Goal: Information Seeking & Learning: Check status

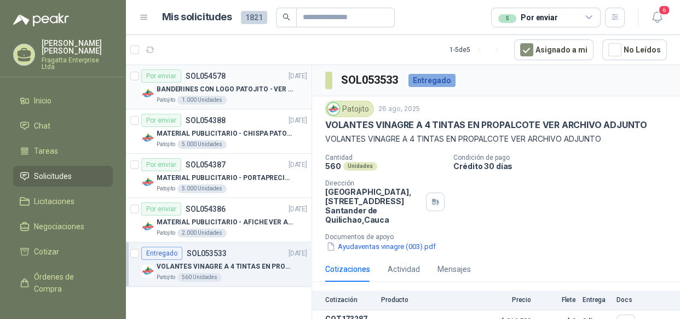
scroll to position [25, 0]
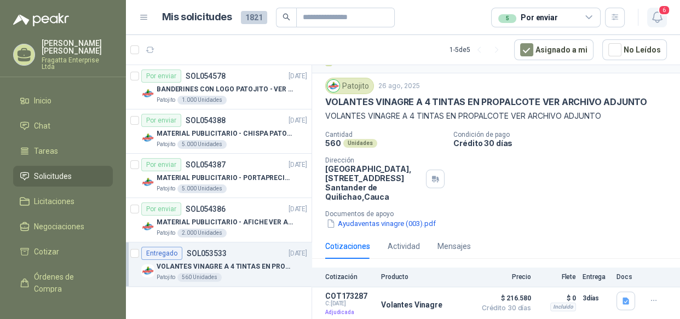
click at [662, 13] on span "6" at bounding box center [664, 10] width 12 height 10
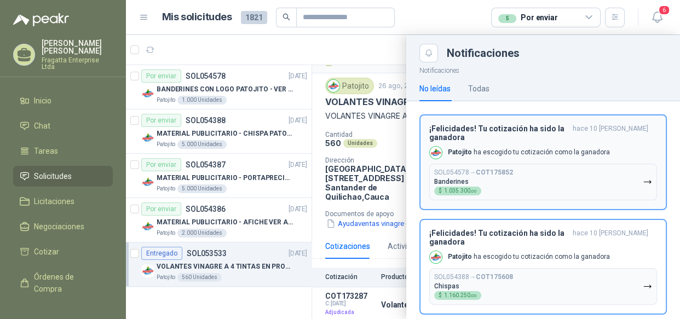
click at [570, 148] on p "[PERSON_NAME] [PERSON_NAME] tu cotización como la ganadora" at bounding box center [529, 152] width 162 height 9
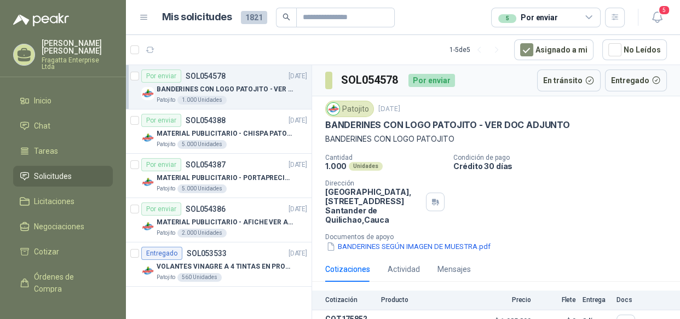
click at [558, 158] on p "Condición de pago" at bounding box center [565, 158] width 222 height 8
click at [657, 19] on icon "button" at bounding box center [658, 17] width 14 height 14
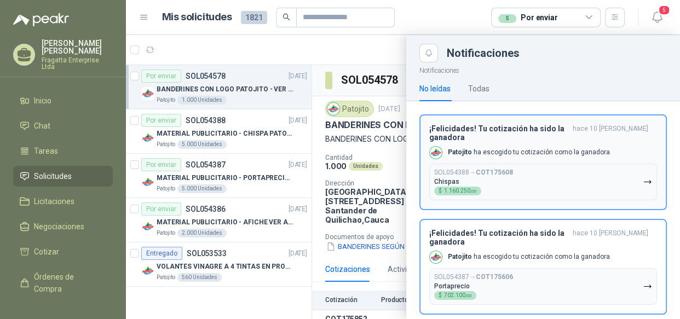
click at [536, 169] on button "SOL054388 → COT175608 Chispas $ 1.160.250 ,00" at bounding box center [543, 182] width 228 height 37
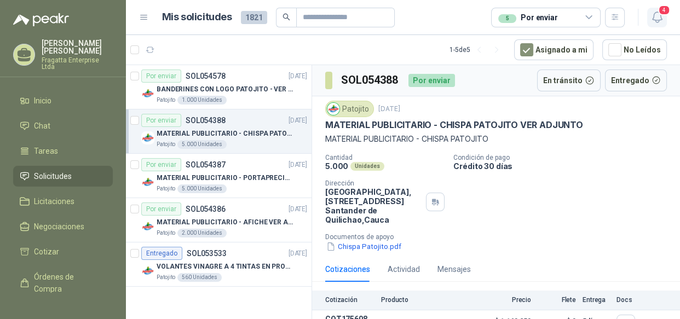
click at [654, 16] on icon "button" at bounding box center [656, 17] width 9 height 10
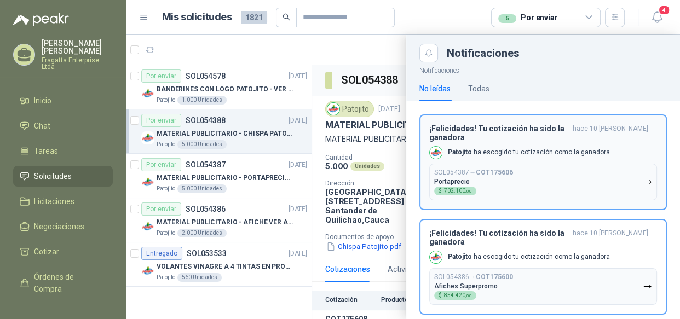
click at [539, 164] on button "SOL054387 → COT175606 Portaprecio $ 702.100 ,00" at bounding box center [543, 182] width 228 height 37
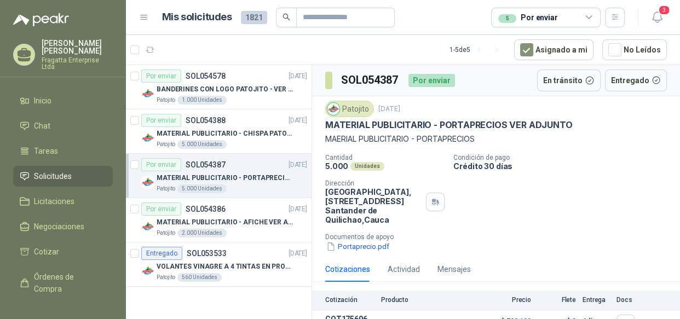
click at [531, 167] on p "Crédito 30 días" at bounding box center [565, 166] width 222 height 9
click at [654, 21] on icon "button" at bounding box center [658, 17] width 14 height 14
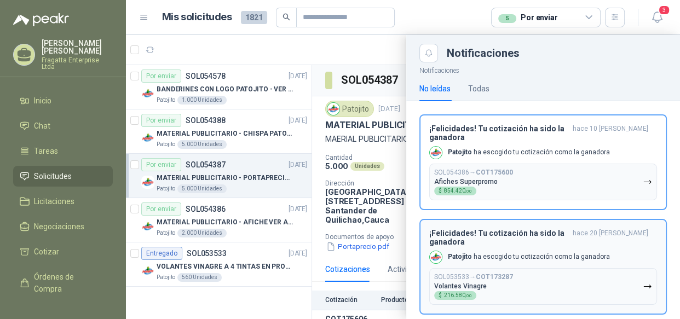
drag, startPoint x: 526, startPoint y: 179, endPoint x: 524, endPoint y: 170, distance: 9.5
click at [525, 179] on button "SOL054386 → COT175600 Afiches Superpromo $ 854.420 ,00" at bounding box center [543, 182] width 228 height 37
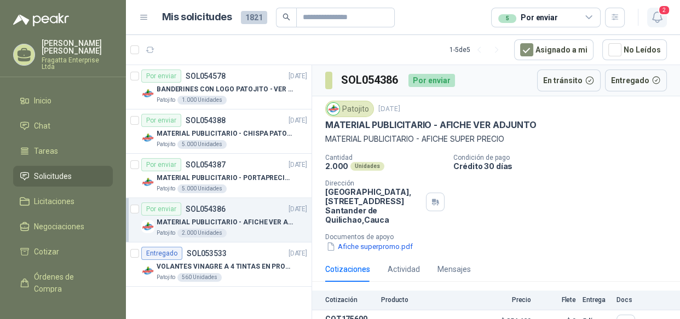
click at [659, 17] on icon "button" at bounding box center [658, 17] width 14 height 14
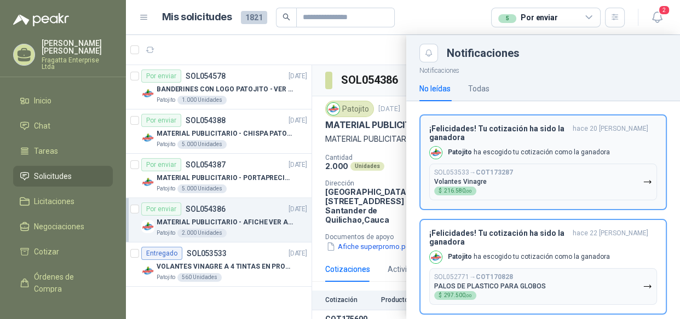
click at [564, 165] on button "SOL053533 → COT173287 Volantes Vinagre $ 216.580 ,00" at bounding box center [543, 182] width 228 height 37
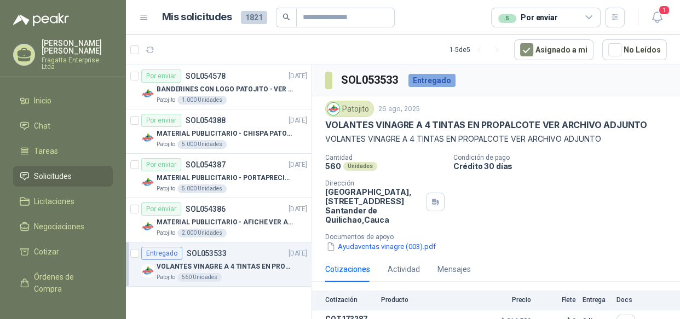
click at [568, 168] on p "Crédito 30 días" at bounding box center [565, 166] width 222 height 9
click at [660, 22] on icon "button" at bounding box center [658, 17] width 14 height 14
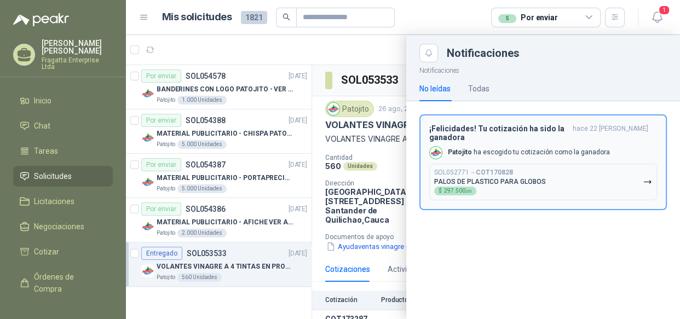
click at [570, 175] on button "SOL052771 → COT170828 PALOS DE PLASTICO PARA GLOBOS $ 297.500 ,00" at bounding box center [543, 182] width 228 height 37
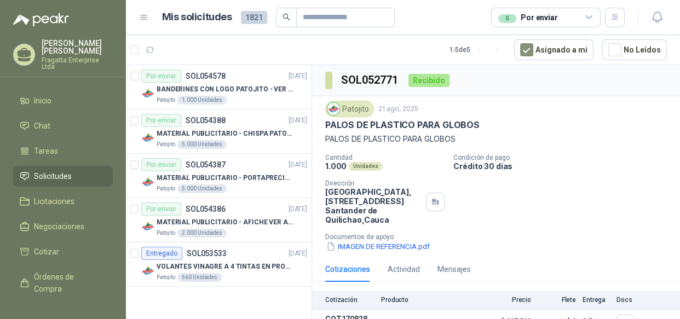
click at [581, 19] on div "5 Por enviar" at bounding box center [546, 18] width 110 height 20
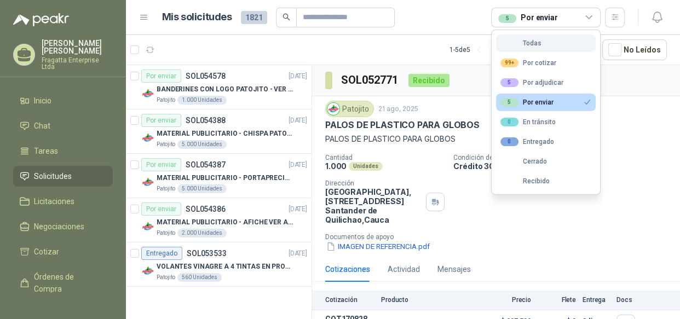
click at [553, 44] on button "Todas" at bounding box center [546, 44] width 100 height 18
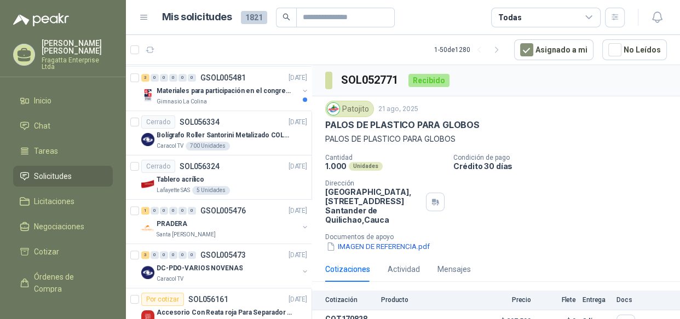
scroll to position [504, 0]
